Goal: Navigation & Orientation: Go to known website

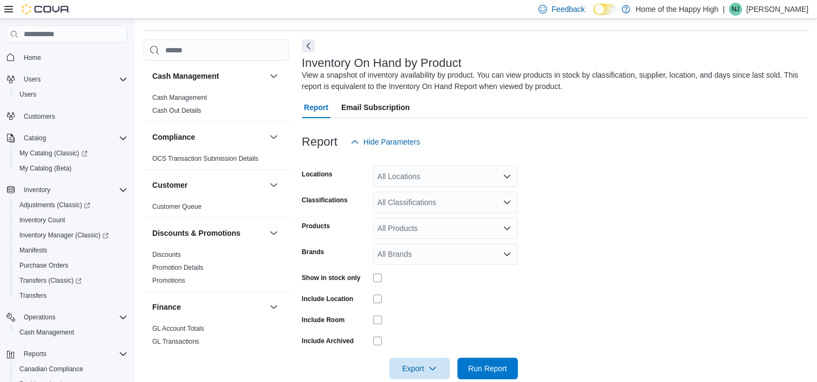
scroll to position [36, 0]
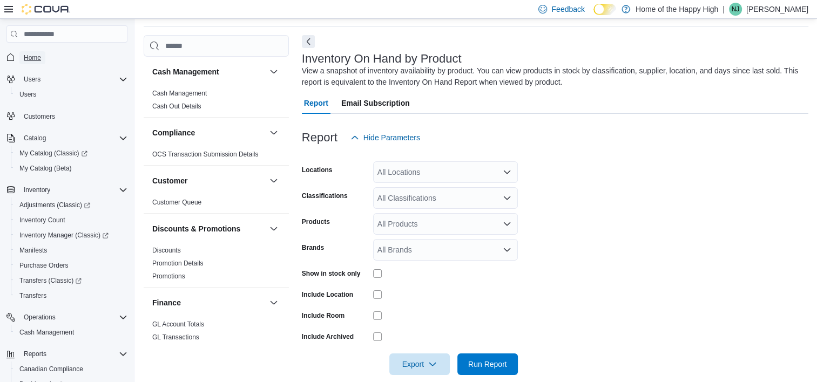
click at [45, 59] on link "Home" at bounding box center [32, 57] width 26 height 13
